Goal: Information Seeking & Learning: Learn about a topic

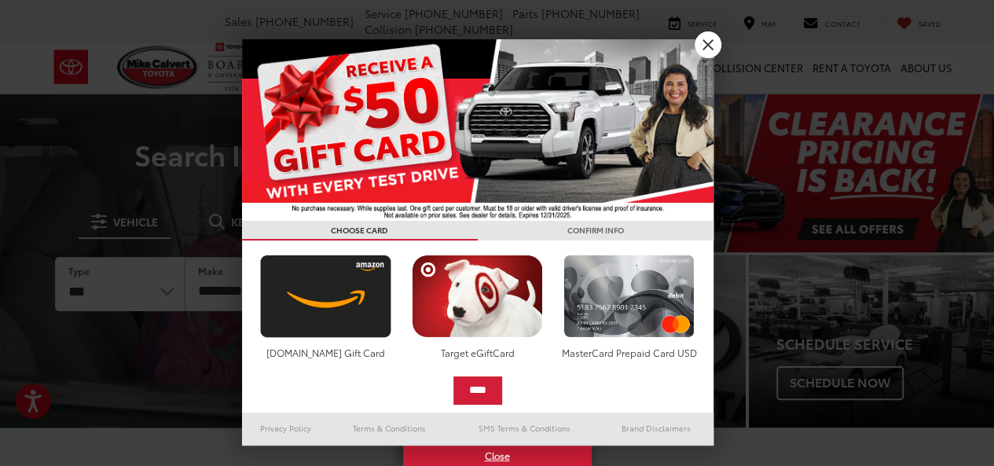
click at [695, 40] on link "X" at bounding box center [707, 44] width 27 height 27
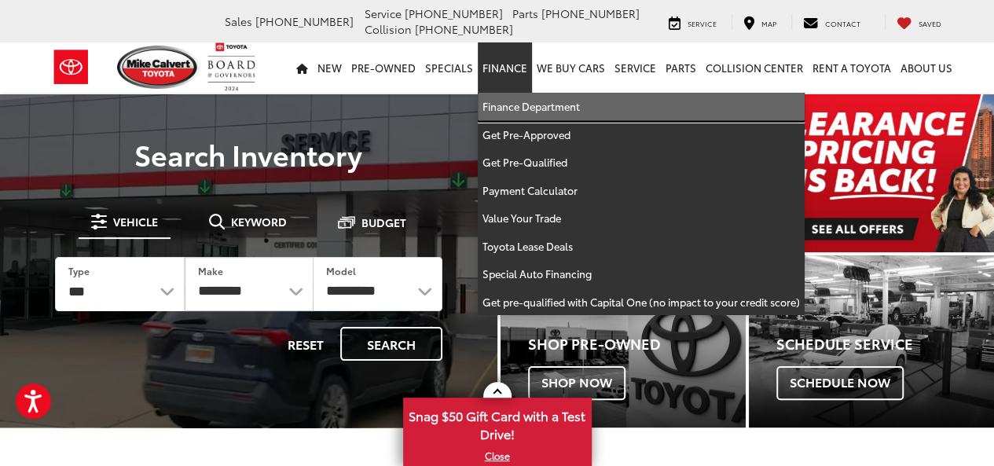
click at [529, 103] on link "Finance Department" at bounding box center [641, 107] width 327 height 28
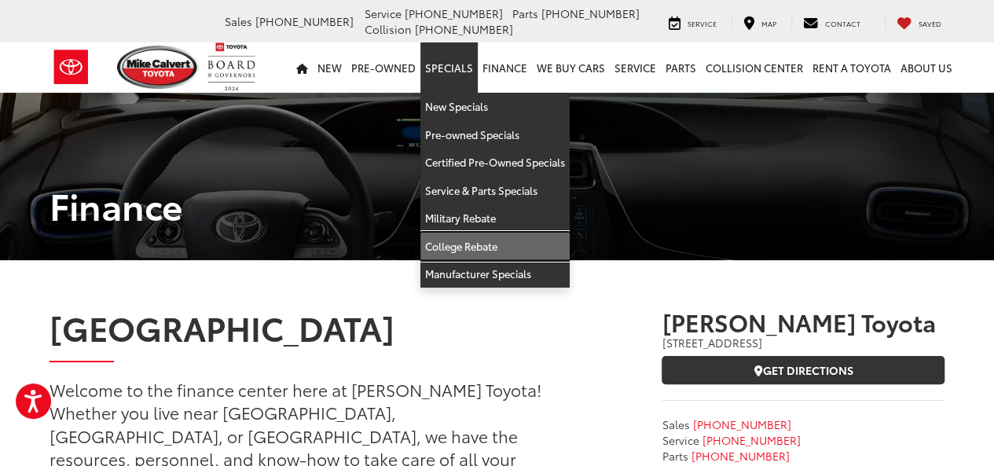
click at [485, 257] on link "College Rebate" at bounding box center [494, 246] width 149 height 28
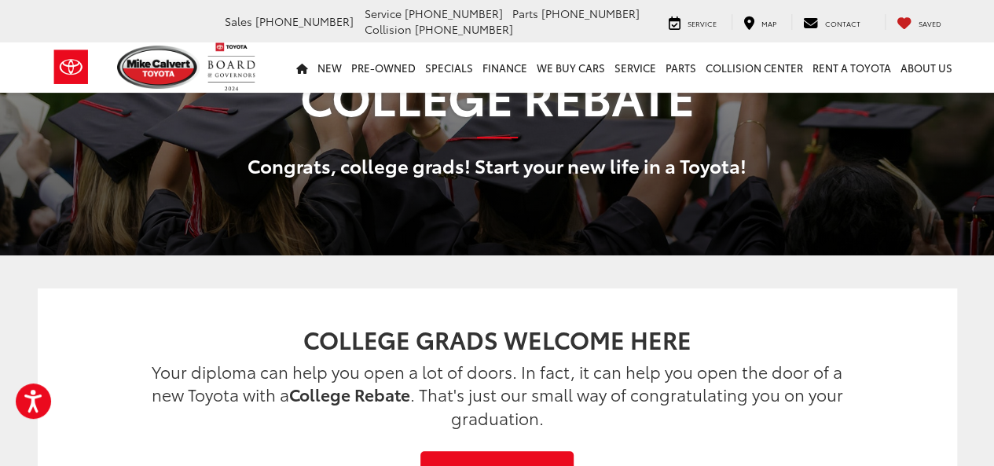
scroll to position [126, 0]
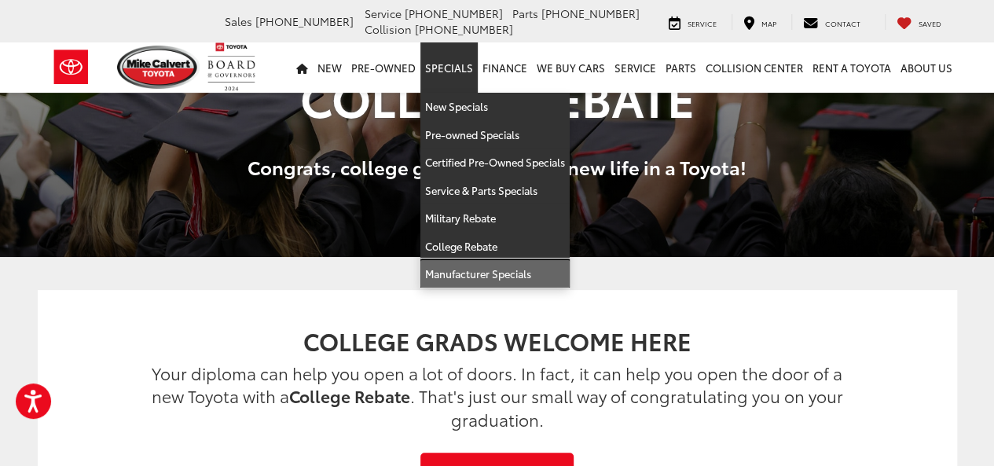
click at [470, 267] on link "Manufacturer Specials" at bounding box center [494, 273] width 149 height 27
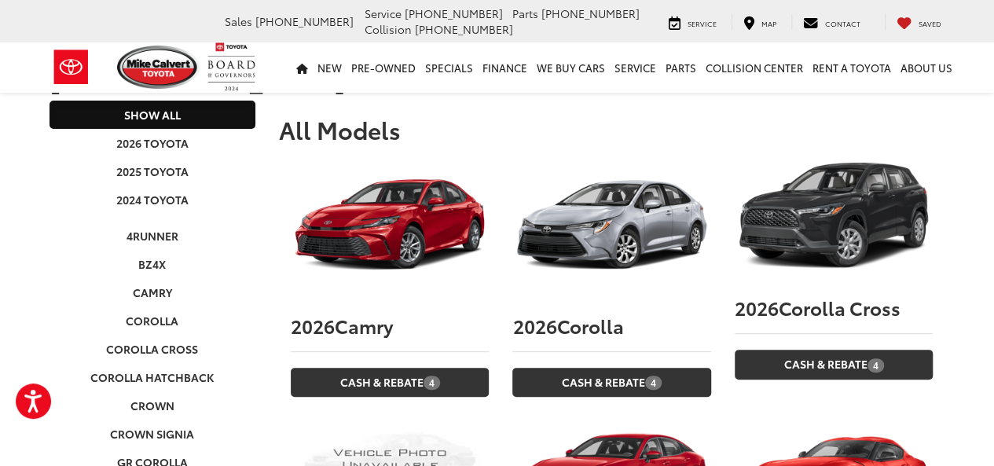
scroll to position [94, 0]
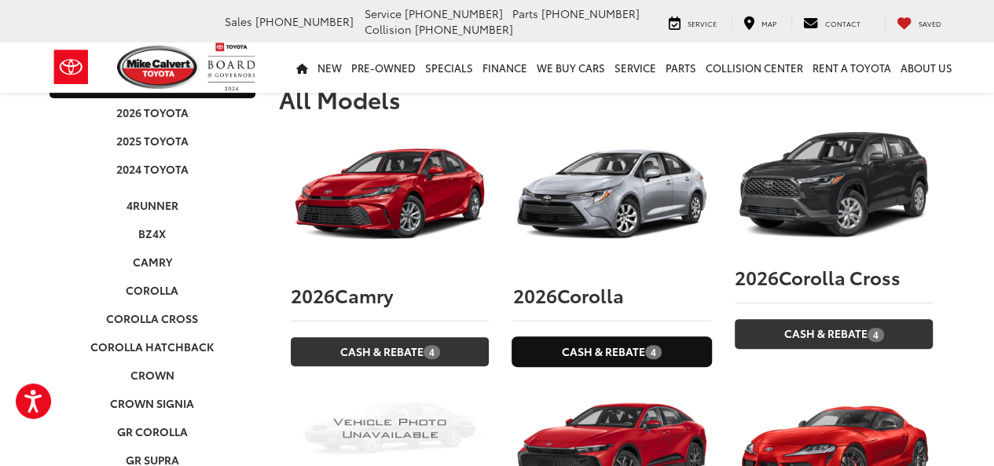
click at [629, 337] on link "Cash & Rebate 4" at bounding box center [611, 351] width 198 height 29
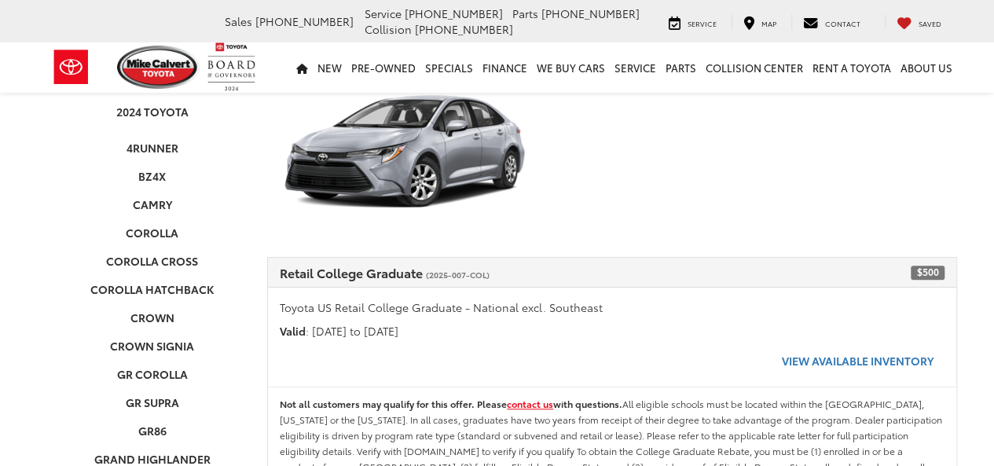
scroll to position [188, 0]
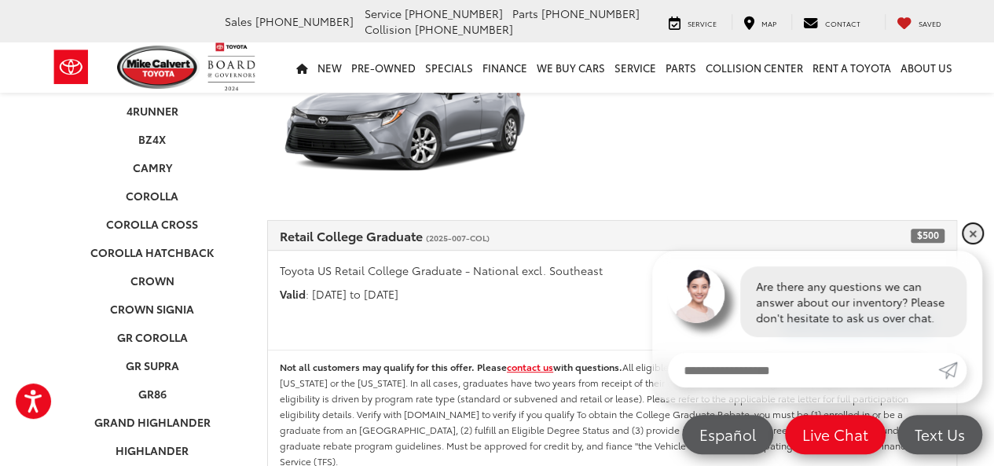
click at [968, 236] on link "✕" at bounding box center [972, 233] width 19 height 19
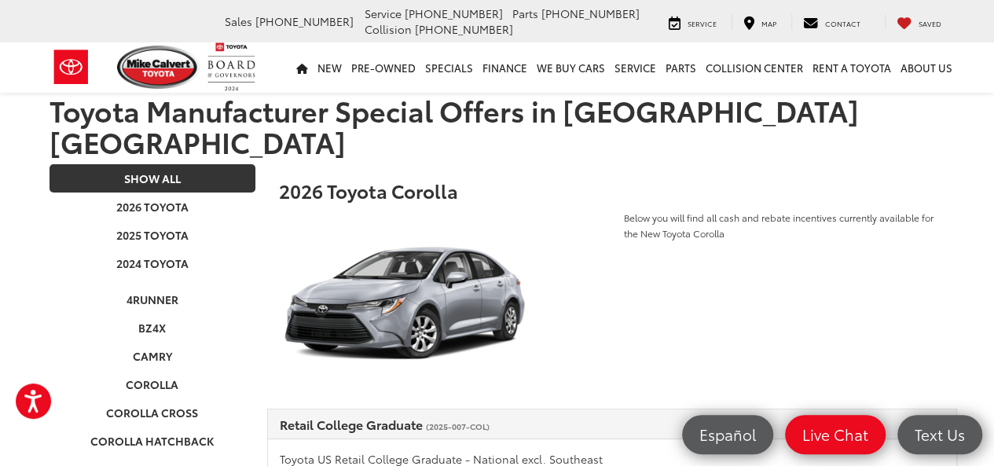
scroll to position [0, 0]
